Goal: Task Accomplishment & Management: Manage account settings

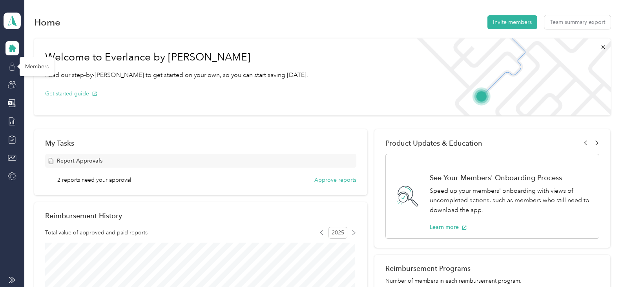
click at [11, 67] on icon at bounding box center [12, 66] width 9 height 9
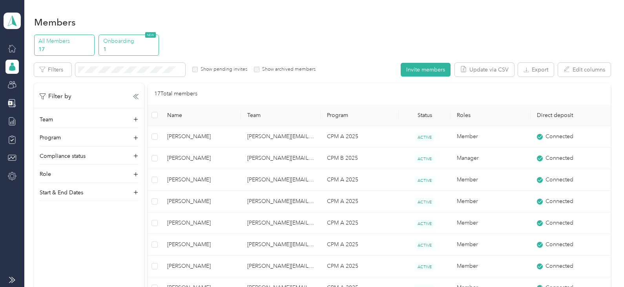
click at [126, 46] on p "1" at bounding box center [129, 49] width 53 height 8
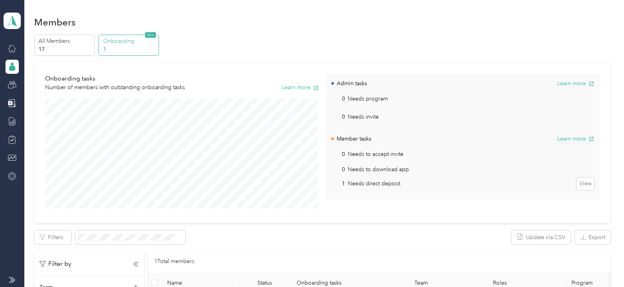
click at [363, 184] on p "Needs direct deposit" at bounding box center [374, 183] width 53 height 8
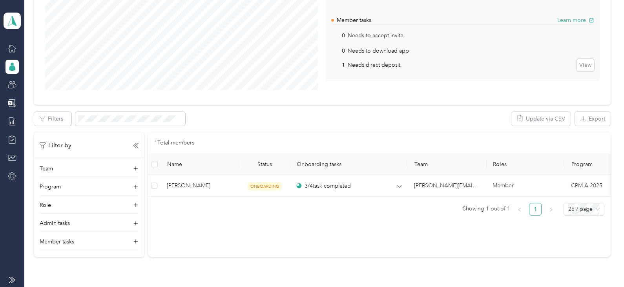
scroll to position [157, 0]
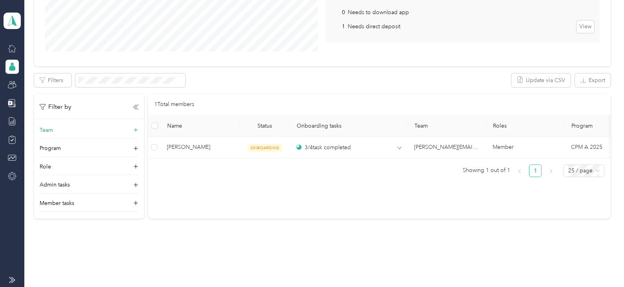
click at [46, 128] on p "Team" at bounding box center [46, 130] width 13 height 8
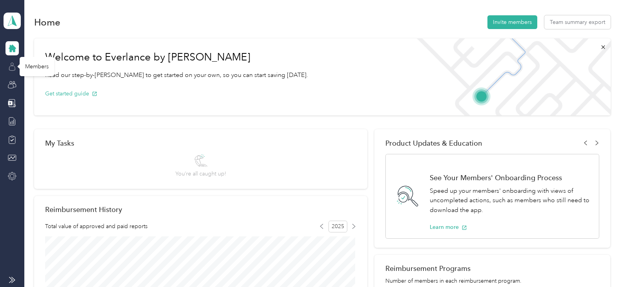
click at [11, 64] on icon at bounding box center [12, 63] width 3 height 3
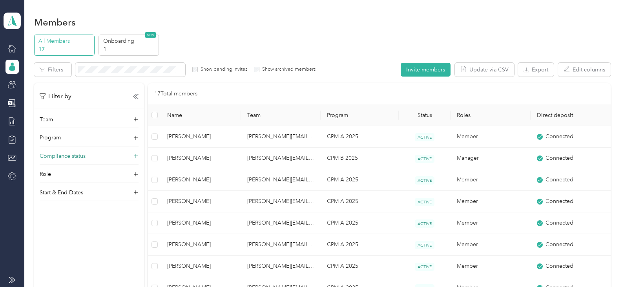
click at [70, 155] on p "Compliance status" at bounding box center [63, 156] width 46 height 8
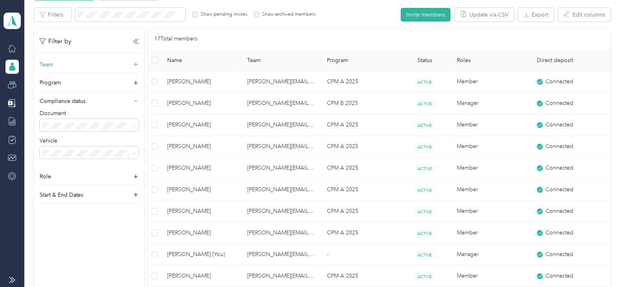
scroll to position [78, 0]
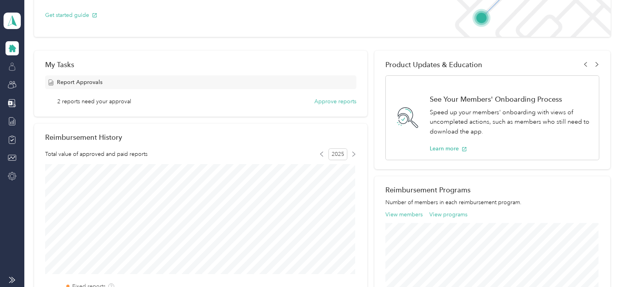
click at [7, 44] on div at bounding box center [11, 48] width 13 height 14
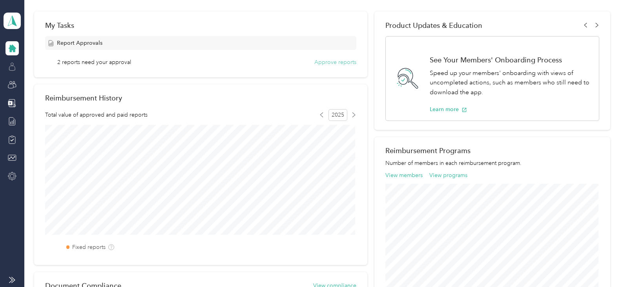
click at [332, 60] on button "Approve reports" at bounding box center [335, 62] width 42 height 8
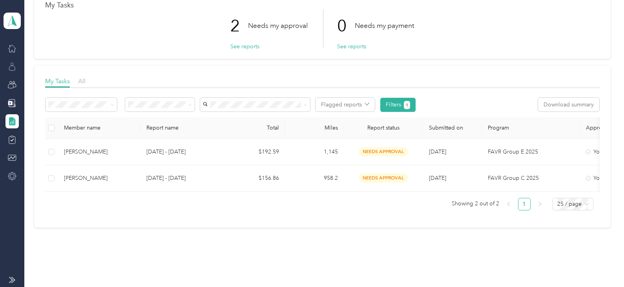
scroll to position [76, 0]
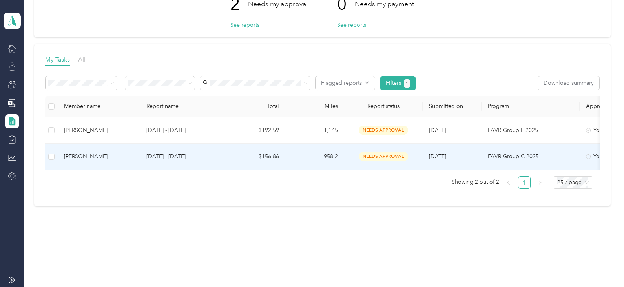
click at [73, 152] on div "[PERSON_NAME]" at bounding box center [99, 156] width 70 height 9
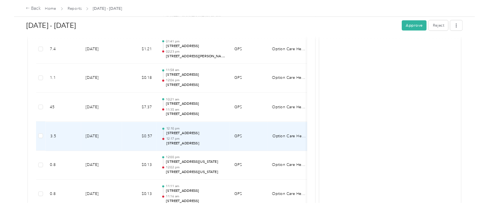
scroll to position [510, 0]
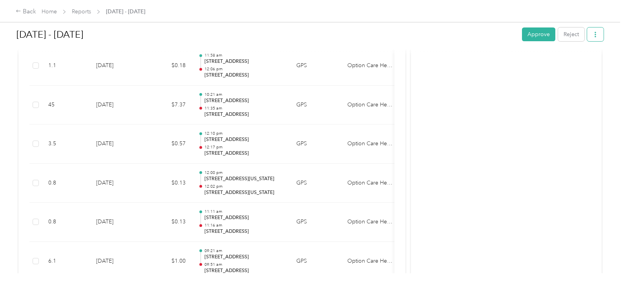
click at [593, 31] on span "button" at bounding box center [595, 34] width 5 height 7
click at [561, 62] on span "Download" at bounding box center [571, 63] width 26 height 8
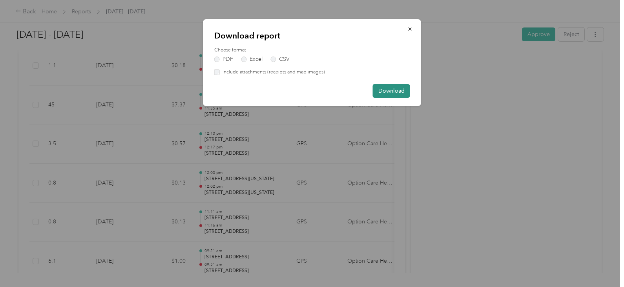
click at [388, 88] on button "Download" at bounding box center [391, 91] width 37 height 14
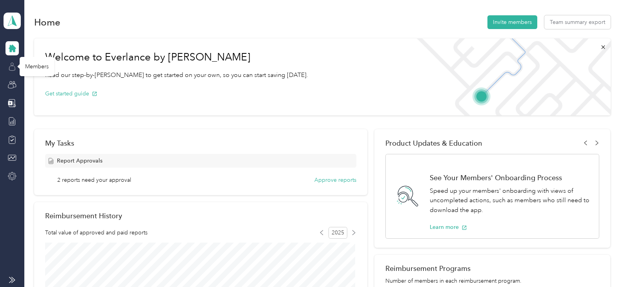
click at [8, 66] on icon at bounding box center [12, 66] width 9 height 9
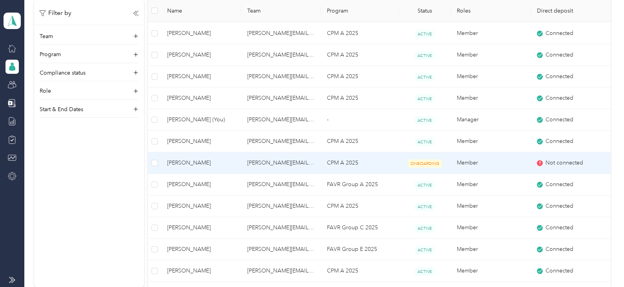
scroll to position [78, 0]
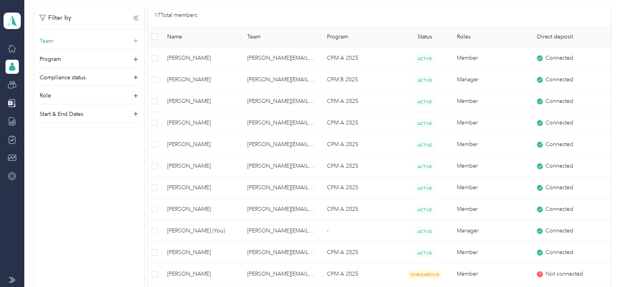
click at [47, 40] on p "Team" at bounding box center [46, 41] width 13 height 8
click at [62, 90] on p "Compliance status" at bounding box center [63, 91] width 46 height 8
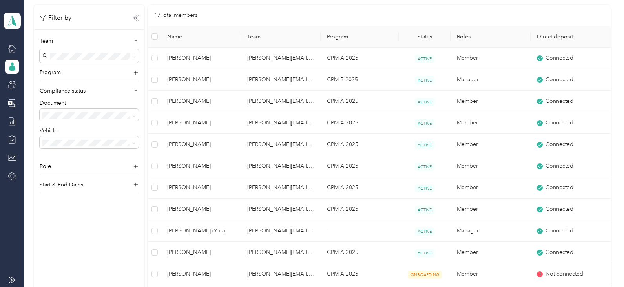
click at [238, 13] on div "17 Total members" at bounding box center [379, 15] width 450 height 9
click at [14, 66] on icon at bounding box center [12, 67] width 6 height 5
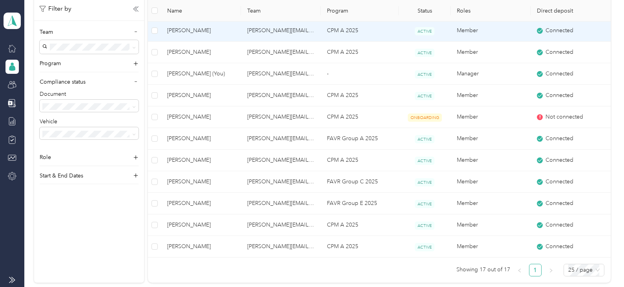
scroll to position [39, 0]
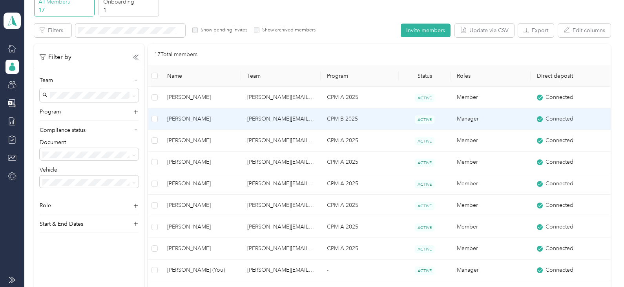
click at [258, 117] on td "[PERSON_NAME][EMAIL_ADDRESS][PERSON_NAME][DOMAIN_NAME]" at bounding box center [281, 119] width 80 height 22
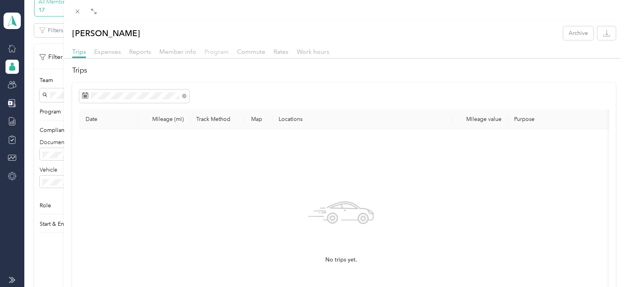
click at [215, 51] on span "Program" at bounding box center [216, 51] width 24 height 7
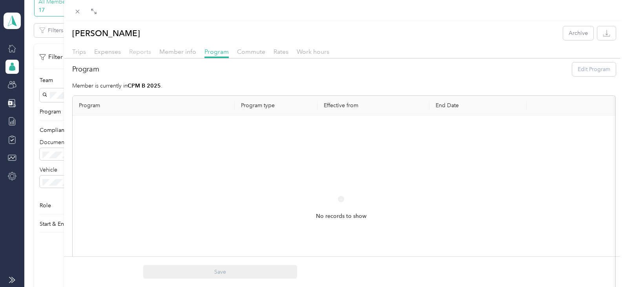
click at [136, 51] on span "Reports" at bounding box center [140, 51] width 22 height 7
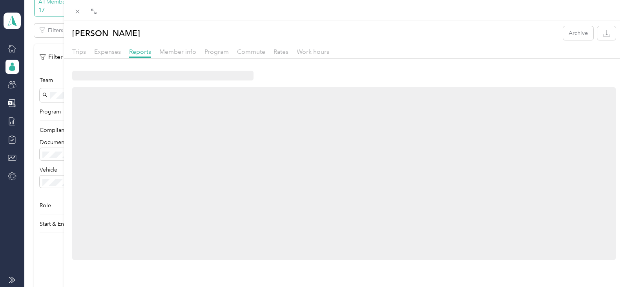
drag, startPoint x: 80, startPoint y: 50, endPoint x: 326, endPoint y: 56, distance: 246.9
click at [84, 50] on span "Trips" at bounding box center [79, 51] width 14 height 7
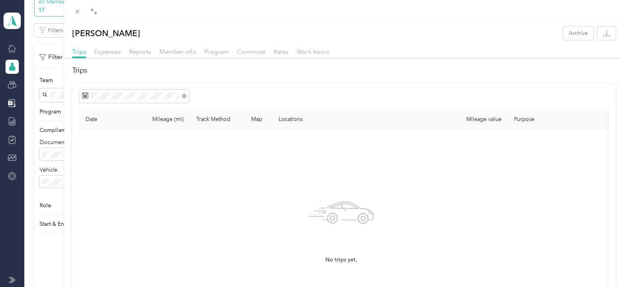
click at [50, 129] on div "Donna Whitsell Archive Trips Expenses Reports Member info Program Commute Rates…" at bounding box center [312, 143] width 624 height 287
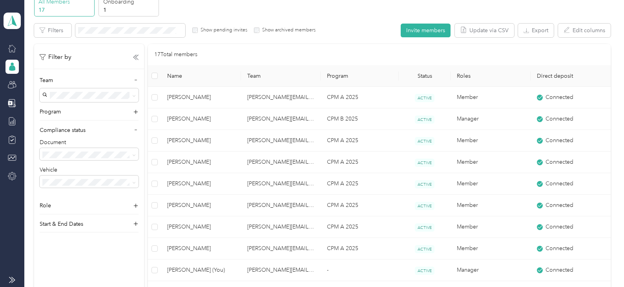
click at [57, 213] on span "Not compliant" at bounding box center [62, 222] width 35 height 7
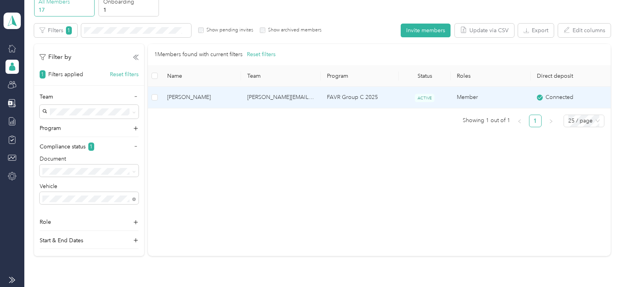
click at [256, 96] on td "[PERSON_NAME][EMAIL_ADDRESS][PERSON_NAME][DOMAIN_NAME]" at bounding box center [281, 98] width 80 height 22
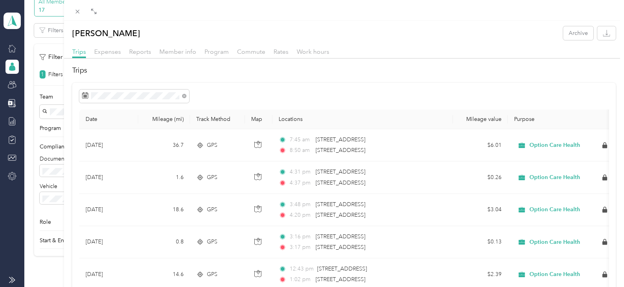
click at [54, 172] on div "Laura Vance Archive Trips Expenses Reports Member info Program Commute Rates Wo…" at bounding box center [312, 143] width 624 height 287
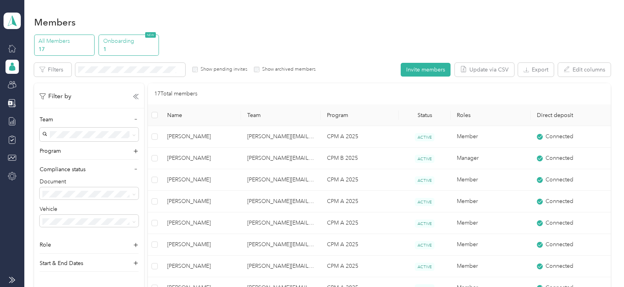
click at [119, 44] on p "Onboarding" at bounding box center [129, 41] width 53 height 8
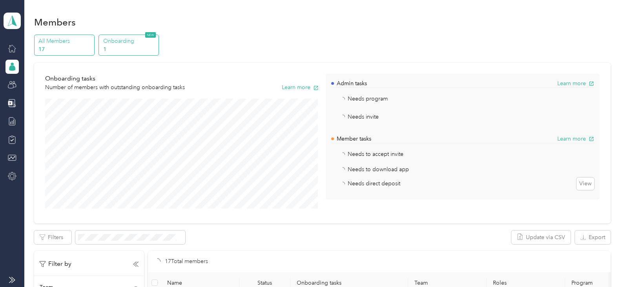
click at [68, 44] on p "All Members" at bounding box center [64, 41] width 53 height 8
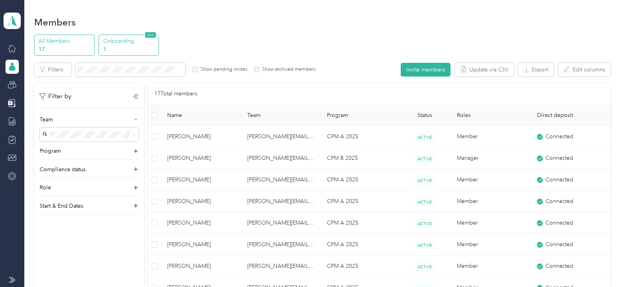
click at [125, 46] on p "1" at bounding box center [129, 49] width 53 height 8
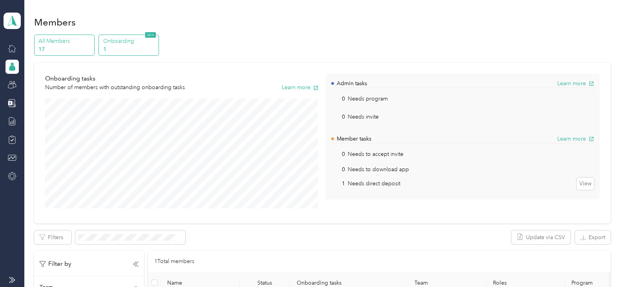
click at [70, 44] on p "All Members" at bounding box center [64, 41] width 53 height 8
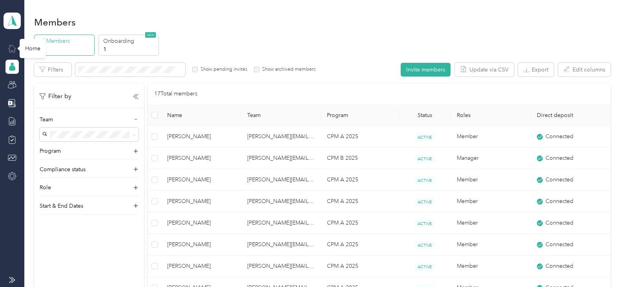
click at [12, 46] on icon at bounding box center [12, 48] width 9 height 9
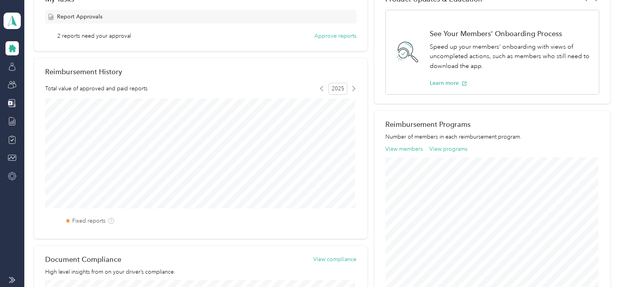
scroll to position [157, 0]
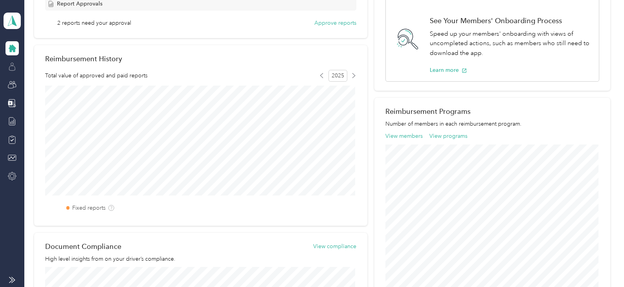
click at [9, 66] on icon at bounding box center [12, 66] width 9 height 9
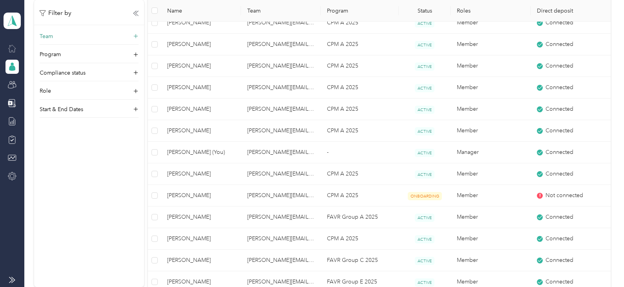
click at [45, 37] on p "Team" at bounding box center [46, 36] width 13 height 8
click at [48, 104] on p "Role" at bounding box center [45, 104] width 11 height 8
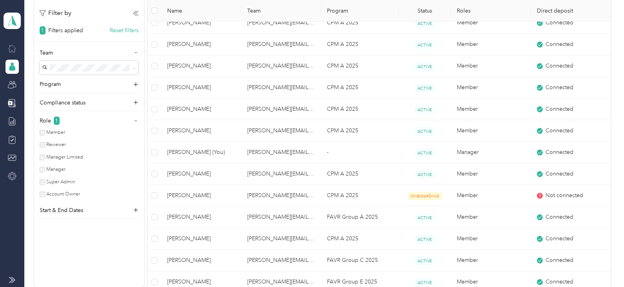
scroll to position [127, 0]
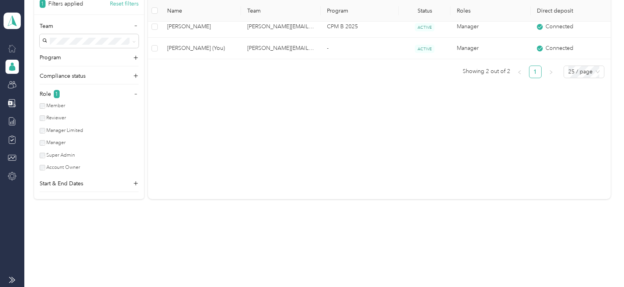
scroll to position [110, 0]
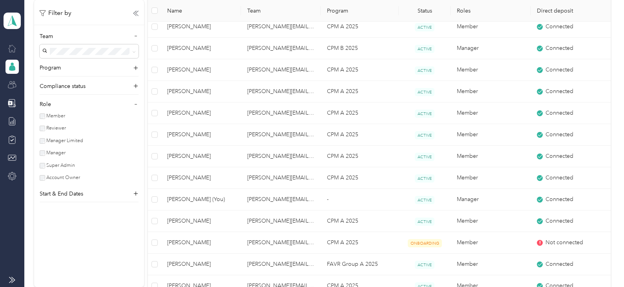
click at [11, 82] on icon at bounding box center [12, 84] width 9 height 9
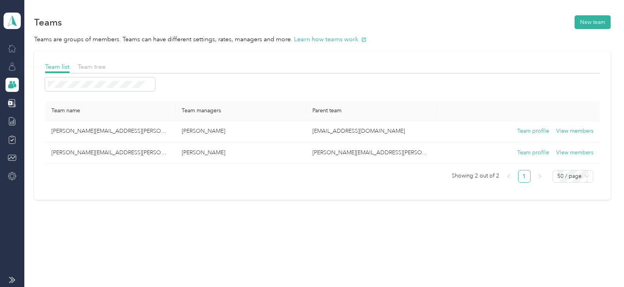
click at [10, 64] on icon at bounding box center [12, 66] width 9 height 9
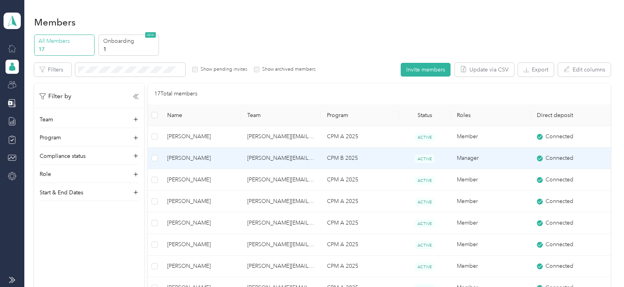
click at [259, 156] on td "[PERSON_NAME][EMAIL_ADDRESS][PERSON_NAME][DOMAIN_NAME]" at bounding box center [281, 159] width 80 height 22
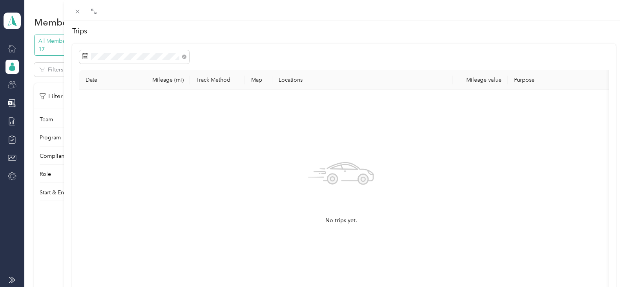
scroll to position [78, 0]
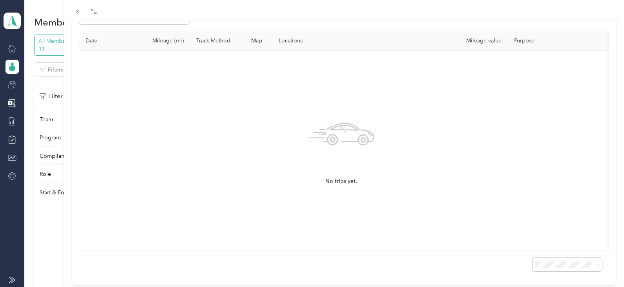
click at [46, 155] on div "Donna Whitsell Archive Trips Expenses Reports Member info Program Commute Rates…" at bounding box center [312, 143] width 624 height 287
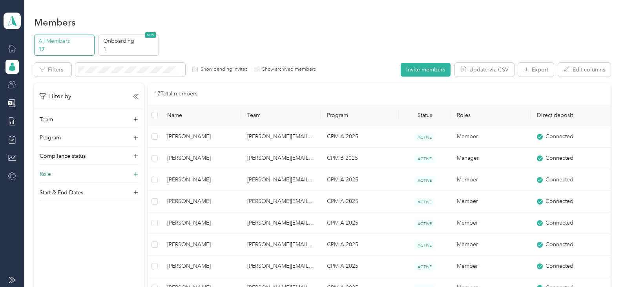
click at [47, 173] on p "Role" at bounding box center [45, 174] width 11 height 8
click at [49, 119] on p "Team" at bounding box center [46, 119] width 13 height 8
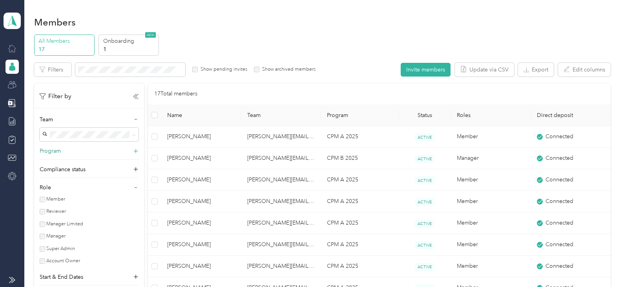
click at [55, 151] on p "Program" at bounding box center [50, 151] width 21 height 8
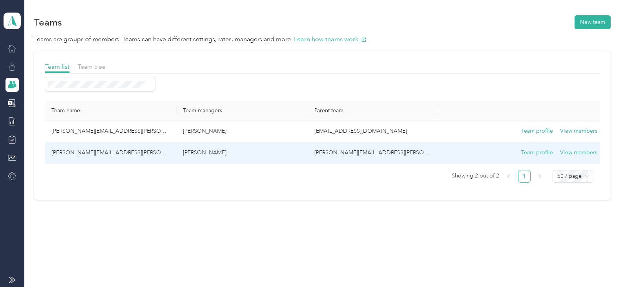
click at [333, 152] on td "[PERSON_NAME][EMAIL_ADDRESS][PERSON_NAME][DOMAIN_NAME]" at bounding box center [373, 153] width 131 height 22
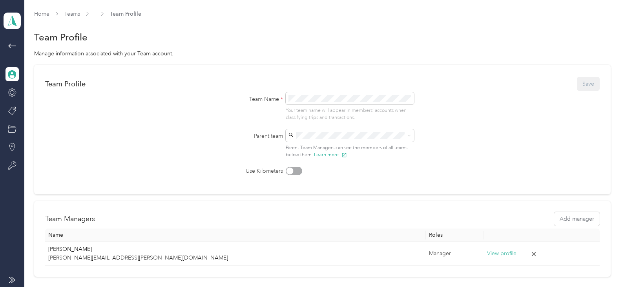
click at [11, 72] on icon at bounding box center [12, 75] width 8 height 8
click at [11, 45] on icon at bounding box center [11, 45] width 9 height 9
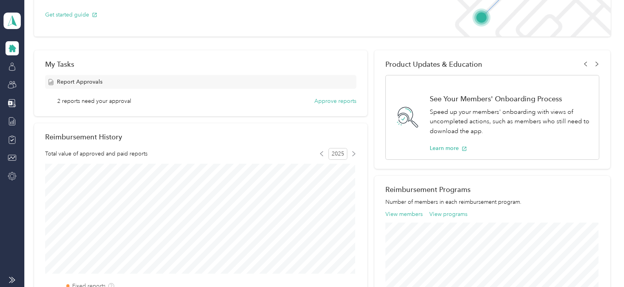
scroll to position [118, 0]
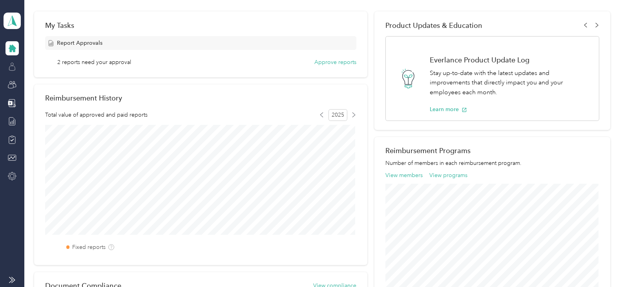
click at [12, 64] on icon at bounding box center [12, 66] width 9 height 9
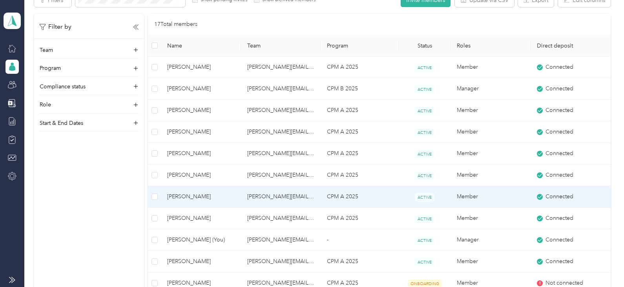
scroll to position [39, 0]
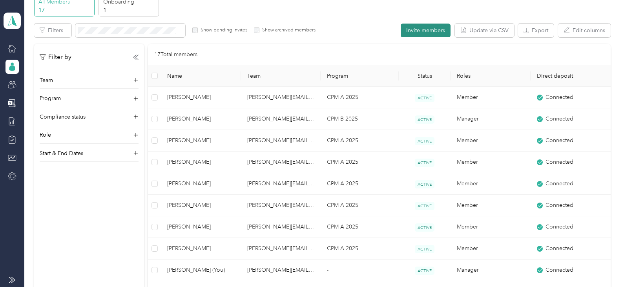
click at [416, 27] on button "Invite members" at bounding box center [426, 31] width 50 height 14
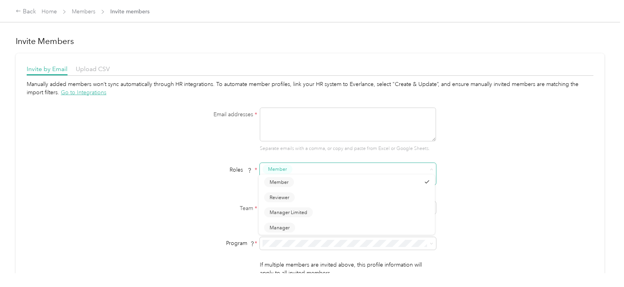
click at [290, 170] on button "Member" at bounding box center [278, 169] width 30 height 10
click at [285, 213] on span "Manager" at bounding box center [280, 229] width 20 height 7
click at [485, 138] on div "Manually added members won’t sync automatically through HR integrations. To aut…" at bounding box center [310, 188] width 567 height 216
click at [469, 142] on div "Manually added members won’t sync automatically through HR integrations. To aut…" at bounding box center [310, 188] width 567 height 216
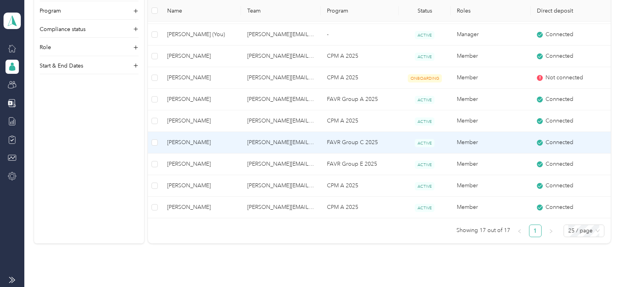
scroll to position [39, 0]
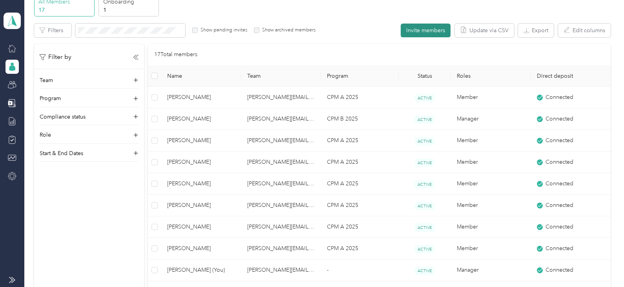
click at [416, 30] on button "Invite members" at bounding box center [426, 31] width 50 height 14
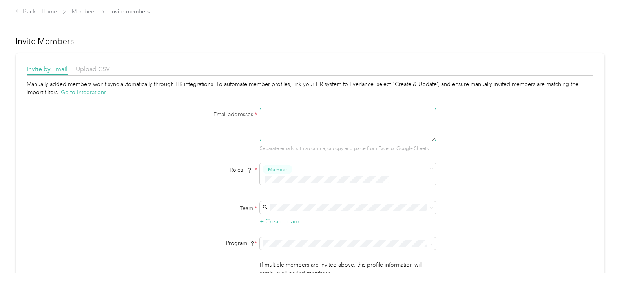
click at [270, 118] on textarea at bounding box center [348, 125] width 176 height 34
type textarea "l"
click at [283, 113] on textarea "bridgett stepehen" at bounding box center [348, 125] width 176 height 34
click at [308, 114] on textarea "bridgett .stepehen" at bounding box center [348, 125] width 176 height 34
click at [284, 114] on textarea "bridgett .stephen@optioncare.com" at bounding box center [348, 125] width 176 height 34
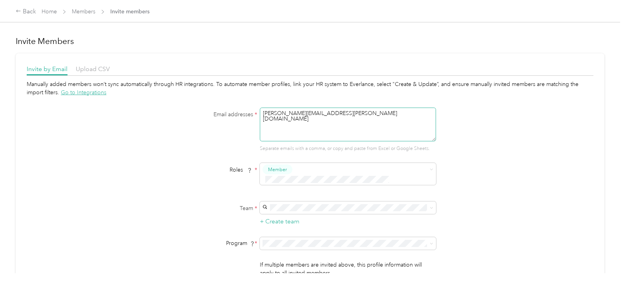
click at [387, 120] on textarea "bridgett.stephen@optioncare.com" at bounding box center [348, 125] width 176 height 34
type textarea "bridgett.stephen@optioncare.com"
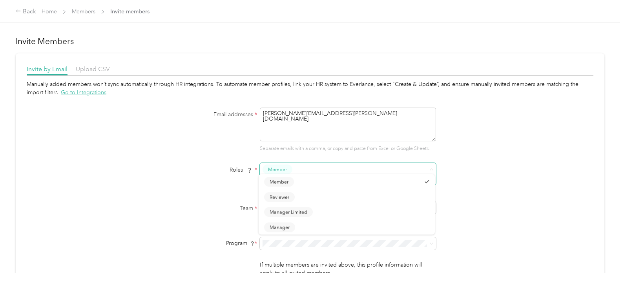
click at [289, 168] on button "Member" at bounding box center [278, 169] width 30 height 10
click at [286, 213] on span "Manager" at bounding box center [280, 227] width 20 height 7
click at [285, 212] on div "laura.milner@optioncare.com Laura Milner" at bounding box center [346, 220] width 165 height 26
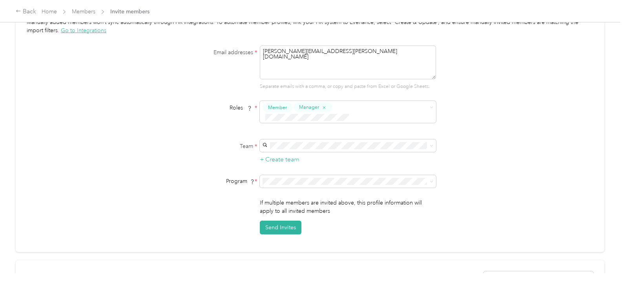
scroll to position [78, 0]
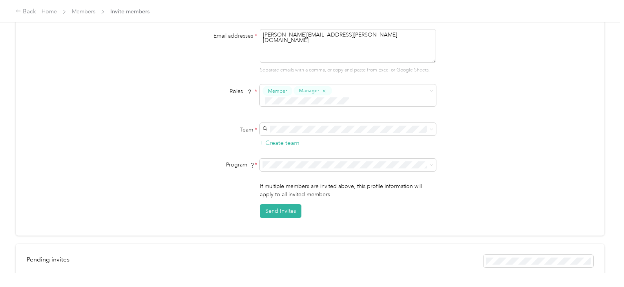
click at [285, 182] on div "CPM B 2025 (CPM)" at bounding box center [346, 183] width 165 height 8
click at [277, 204] on button "Send Invites" at bounding box center [281, 211] width 42 height 14
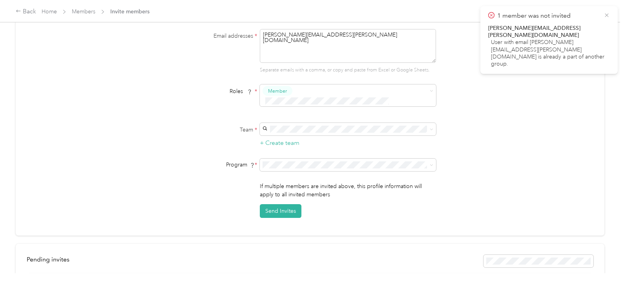
click at [492, 15] on icon at bounding box center [607, 15] width 6 height 7
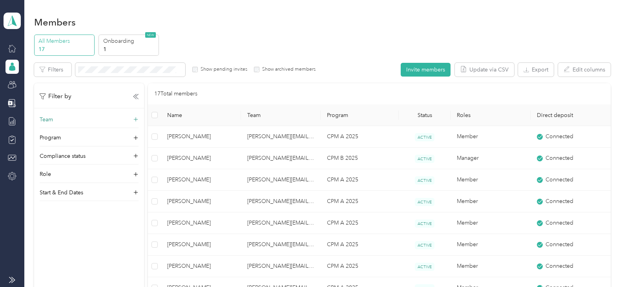
click at [63, 116] on div "Team" at bounding box center [89, 121] width 99 height 13
click at [63, 193] on div "donna.whitsell@optioncare.com Donna Whitsell" at bounding box center [89, 214] width 88 height 43
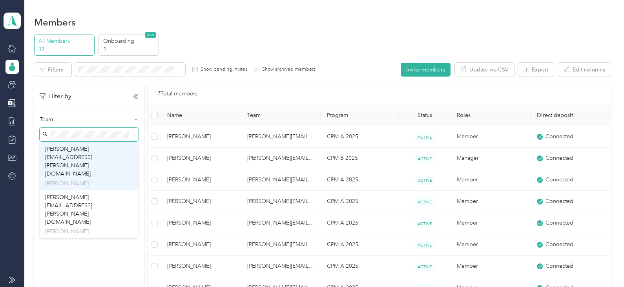
click at [64, 150] on span "[PERSON_NAME][EMAIL_ADDRESS][PERSON_NAME][DOMAIN_NAME]" at bounding box center [68, 161] width 47 height 31
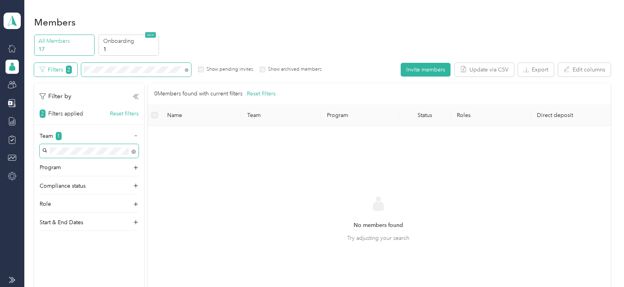
click at [74, 63] on div "Filters 2 Show pending invites Show archived members" at bounding box center [178, 70] width 288 height 14
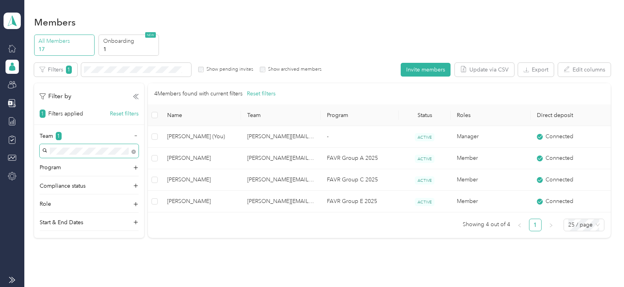
click at [132, 149] on span at bounding box center [133, 151] width 4 height 7
click at [64, 186] on p "Compliance status" at bounding box center [63, 186] width 46 height 8
click at [51, 166] on p "Program" at bounding box center [50, 167] width 21 height 8
click at [184, 33] on section "Members All Members 17 Onboarding 1 NEW Edit role Edit team Export Selected 0 o…" at bounding box center [322, 164] width 576 height 301
click at [131, 150] on span at bounding box center [132, 151] width 7 height 8
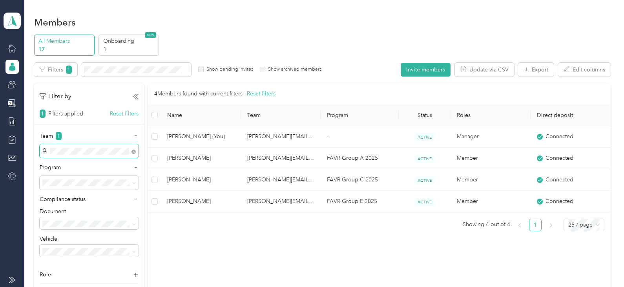
click at [131, 150] on span at bounding box center [133, 151] width 4 height 7
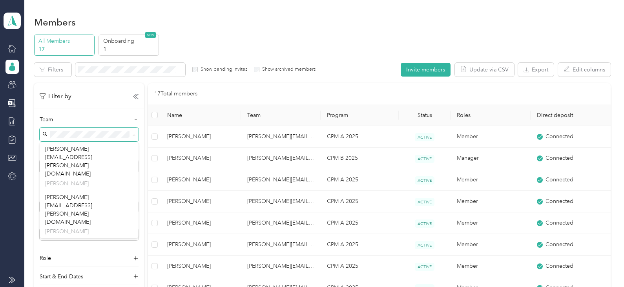
click at [97, 101] on div "Filter by Team Program Compliance status Document Vehicle Role Start & End Dates" at bounding box center [89, 184] width 110 height 202
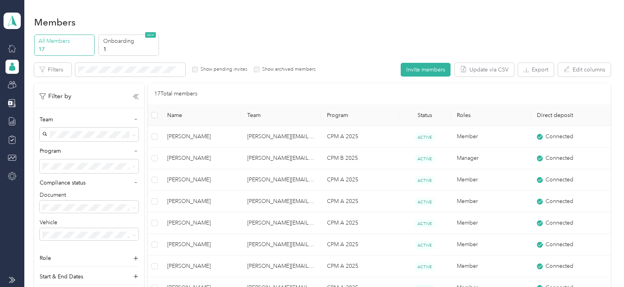
click at [276, 68] on label "Show archived members" at bounding box center [287, 69] width 56 height 7
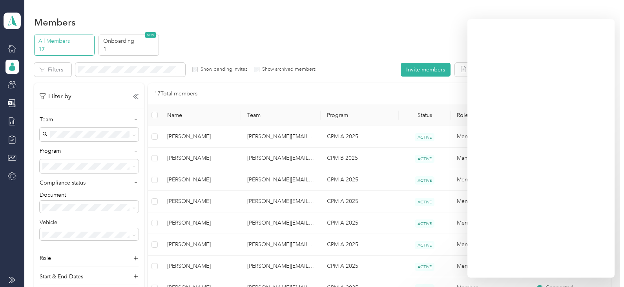
click at [62, 147] on span "[PERSON_NAME][EMAIL_ADDRESS][PERSON_NAME][DOMAIN_NAME]" at bounding box center [68, 158] width 47 height 31
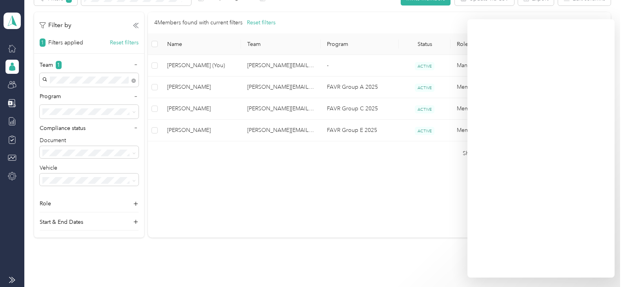
scroll to position [78, 0]
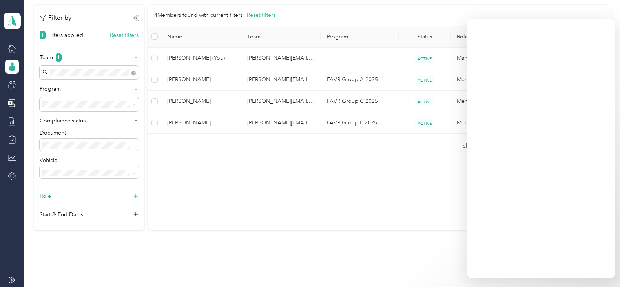
click at [135, 194] on icon at bounding box center [136, 196] width 8 height 8
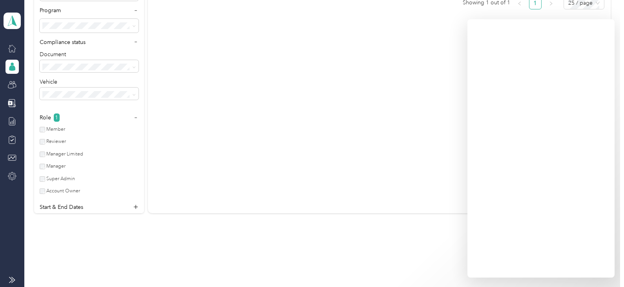
click at [403, 167] on div "1 Members found with current filters Reset filters Name Team Program Status Rol…" at bounding box center [379, 69] width 462 height 287
